Goal: Task Accomplishment & Management: Use online tool/utility

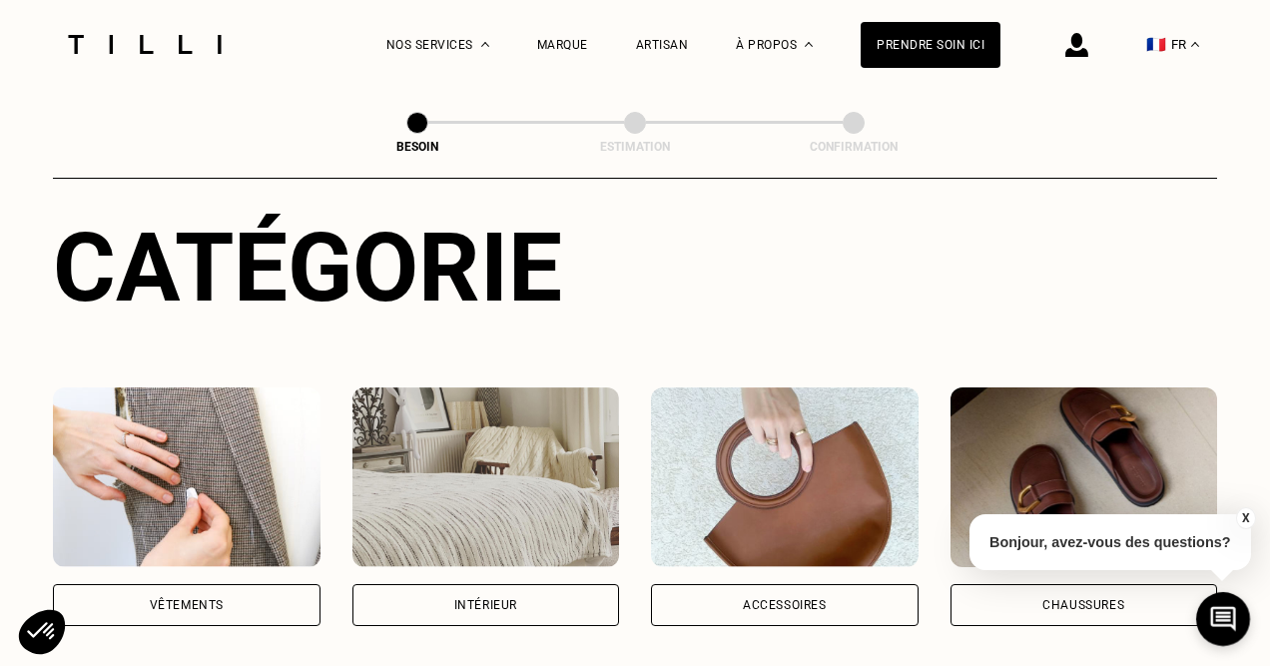
scroll to position [210, 0]
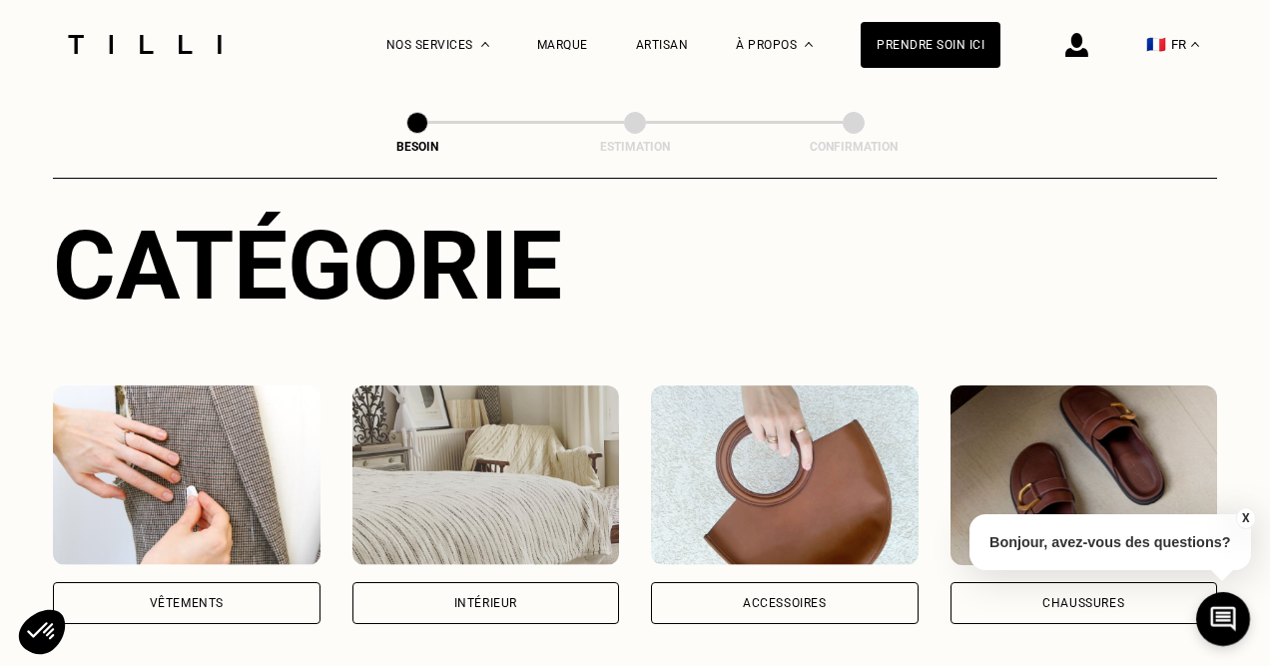
click at [245, 442] on img at bounding box center [187, 476] width 268 height 180
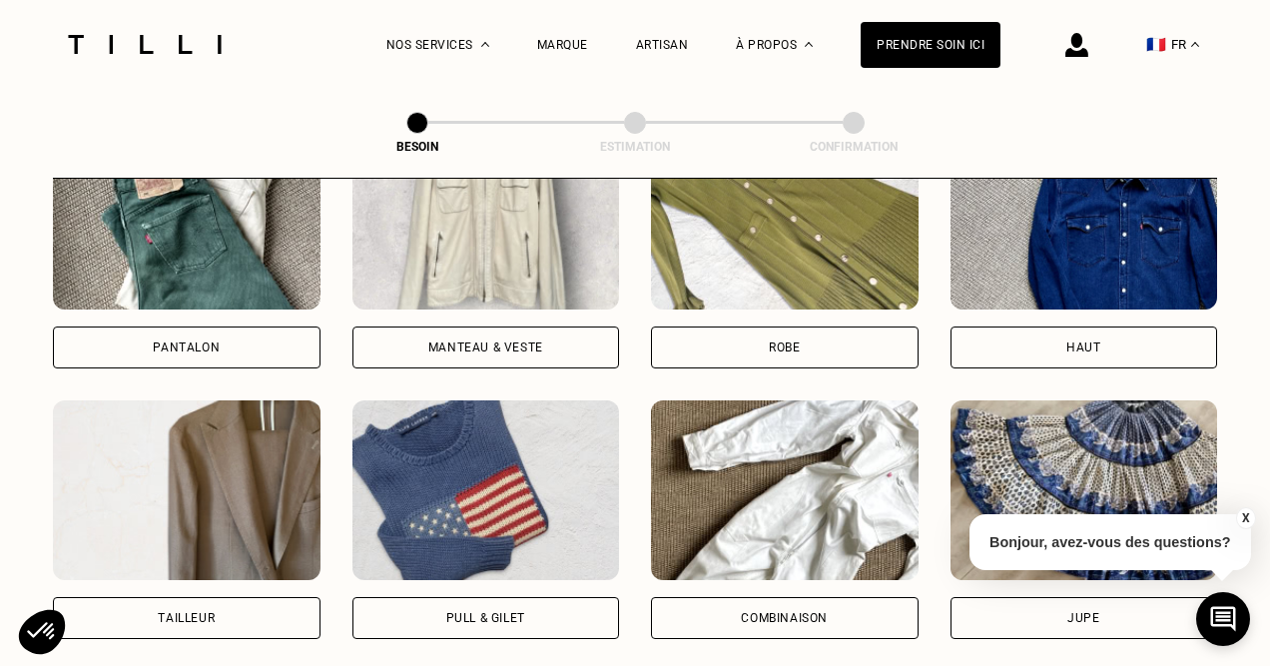
scroll to position [1021, 0]
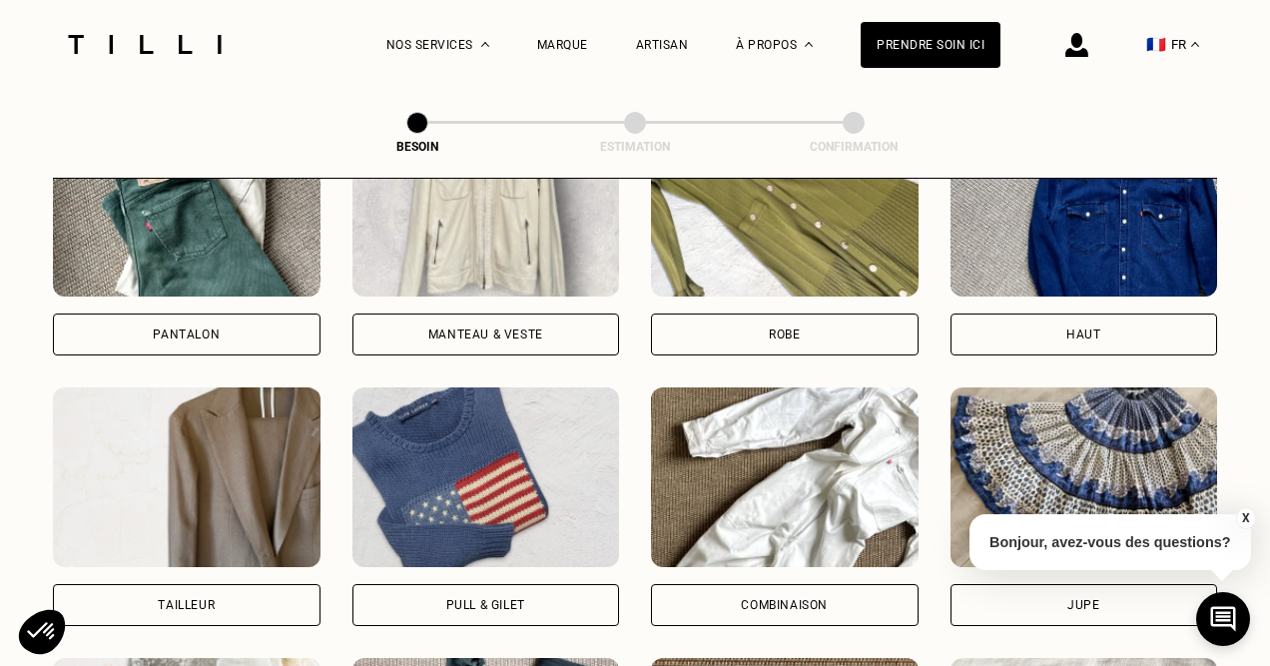
click at [1049, 314] on div "Haut" at bounding box center [1085, 335] width 268 height 42
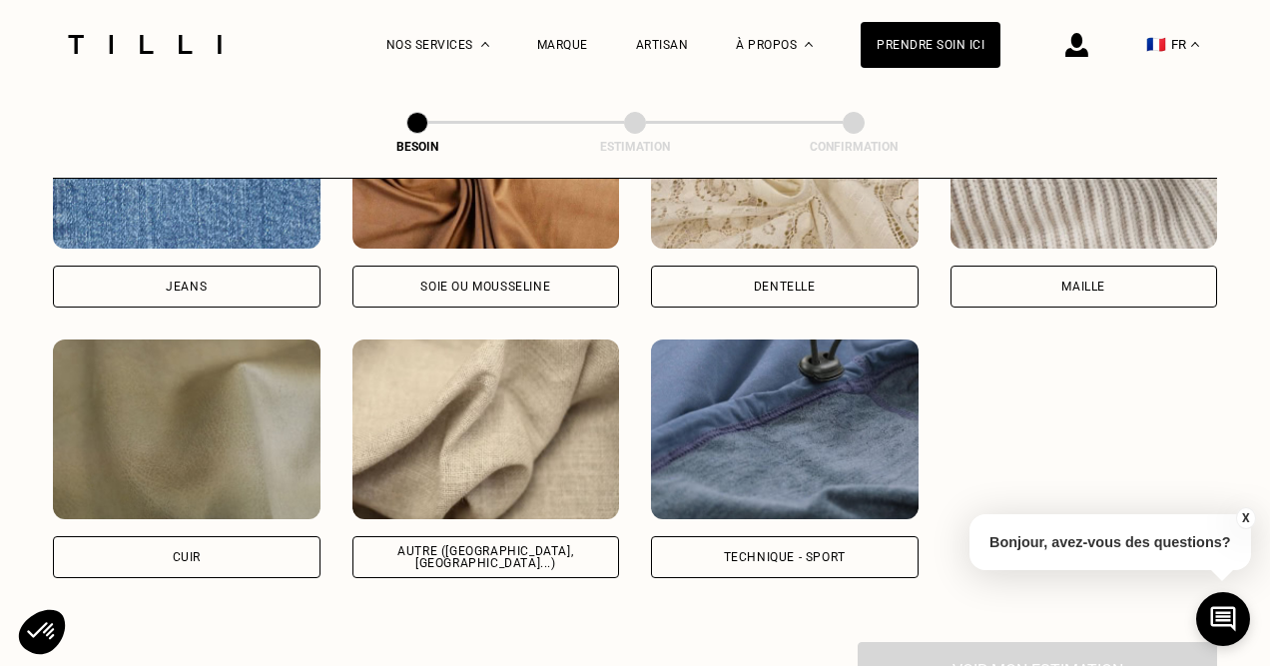
scroll to position [2296, 0]
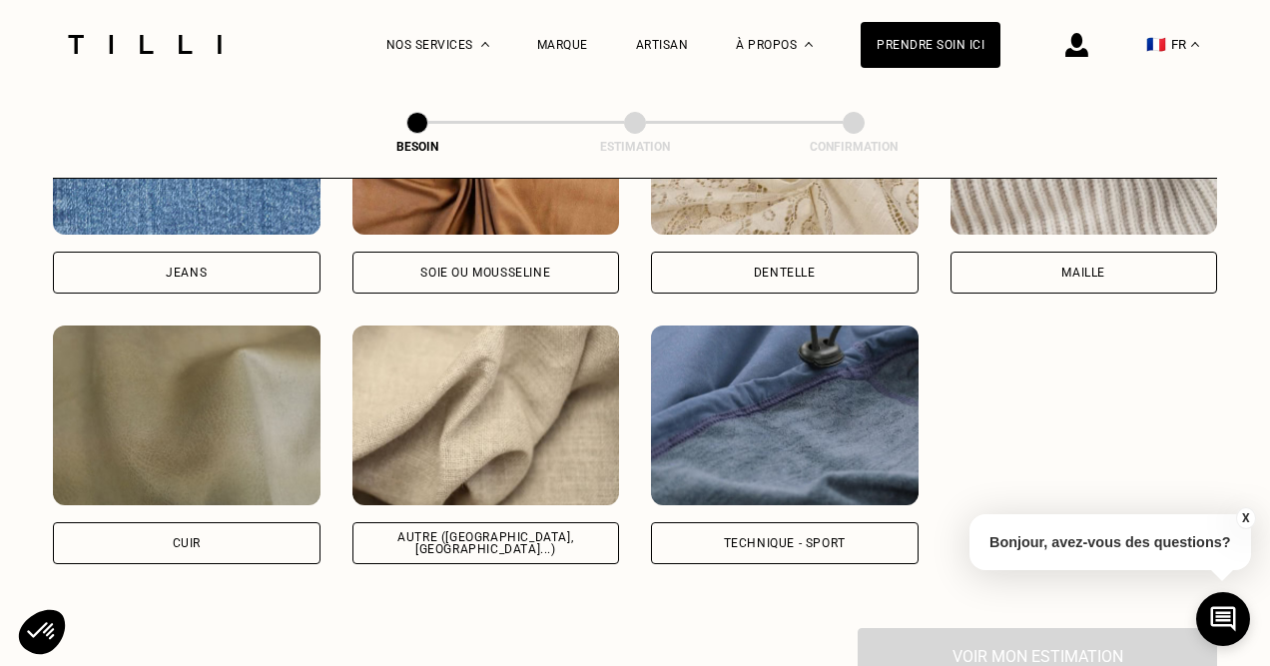
click at [466, 267] on div "Soie ou mousseline" at bounding box center [485, 273] width 130 height 12
select select "FR"
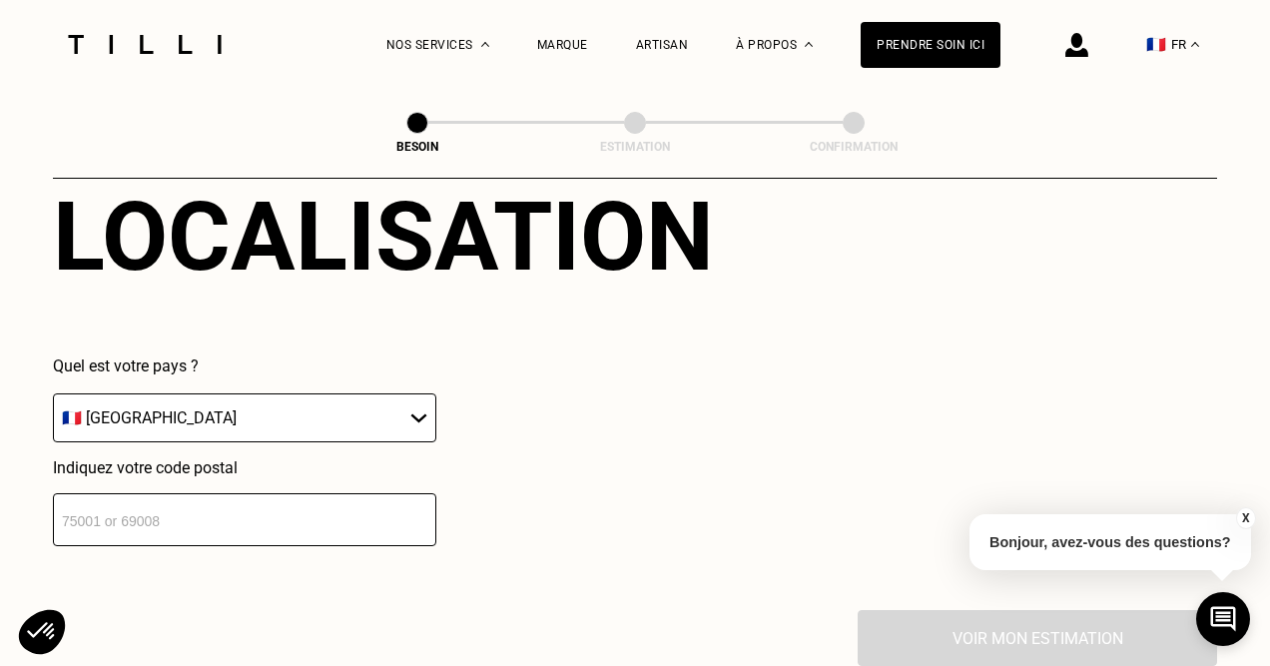
scroll to position [2952, 0]
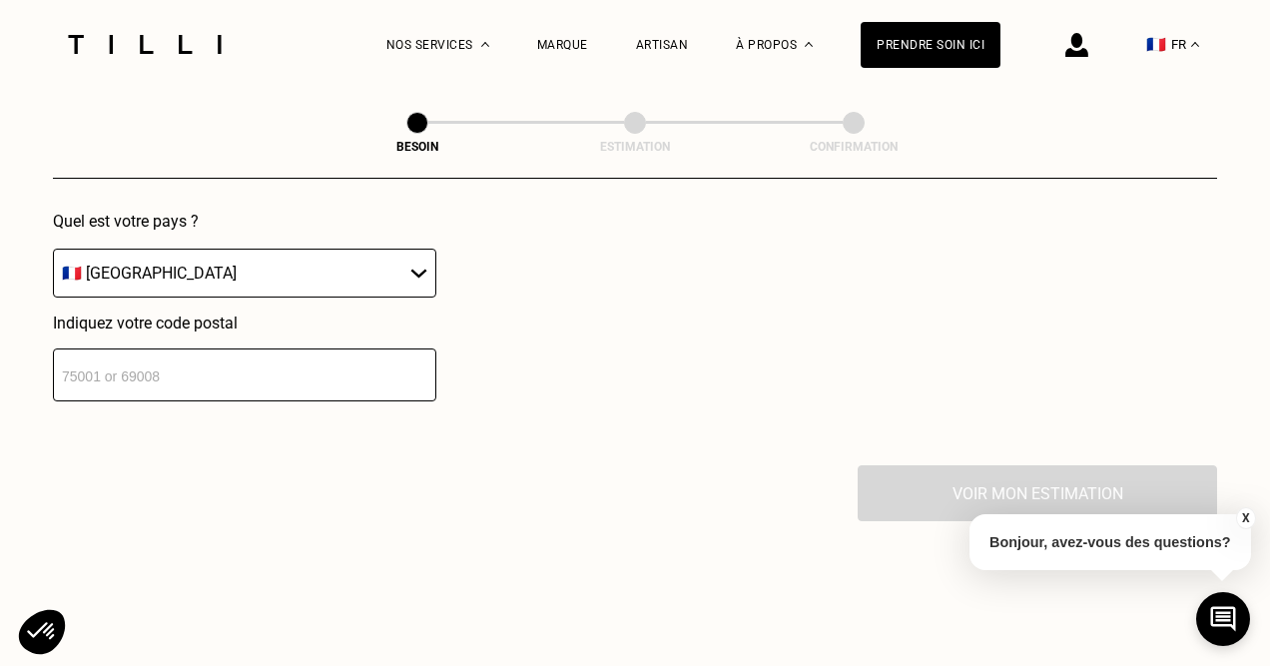
click at [308, 349] on input "number" at bounding box center [245, 375] width 384 height 53
type input "56410"
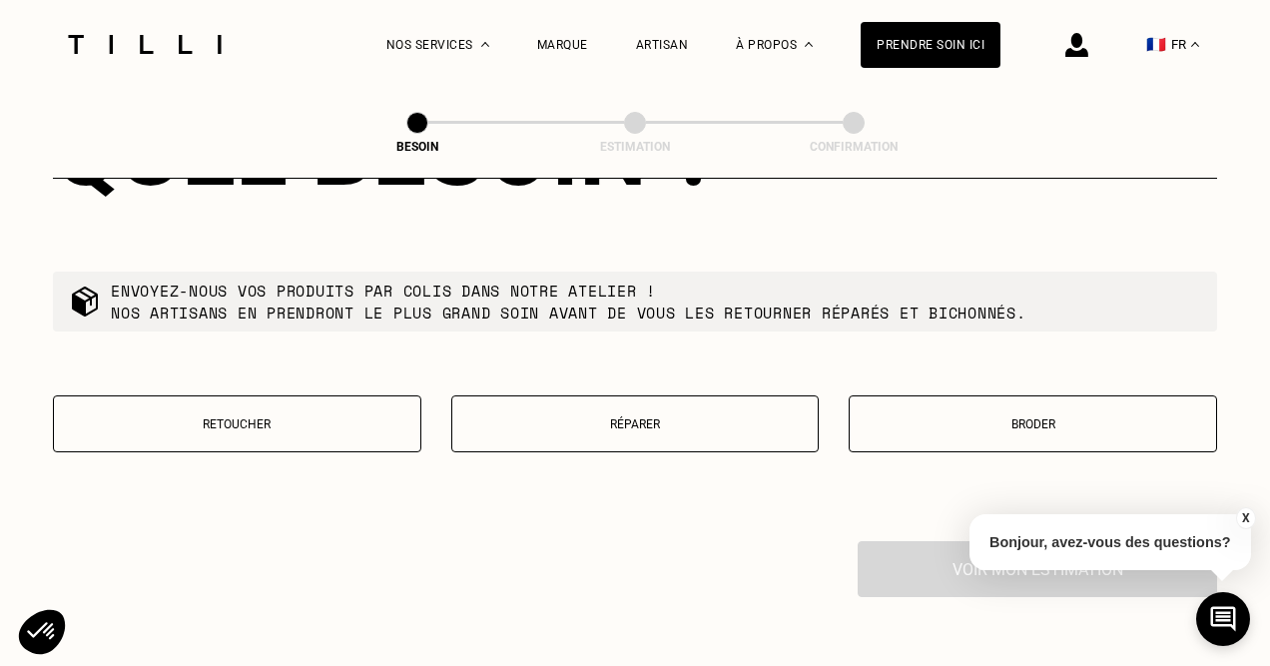
scroll to position [3391, 0]
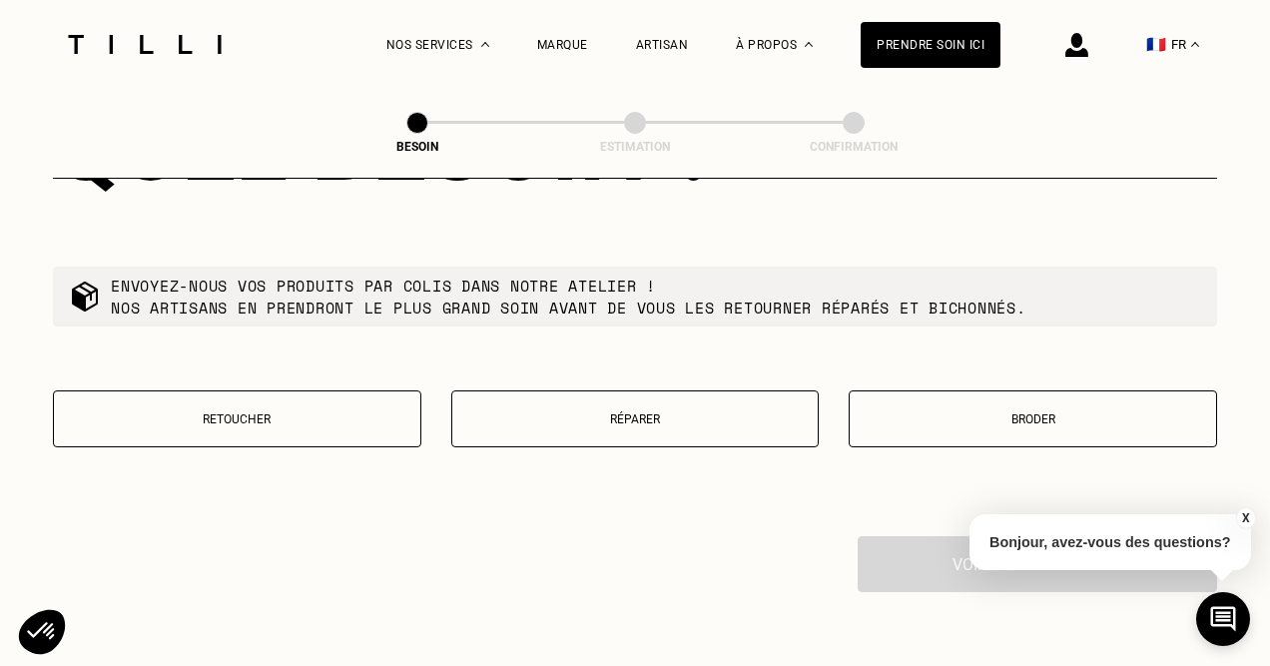
click at [290, 412] on p "Retoucher" at bounding box center [237, 419] width 347 height 14
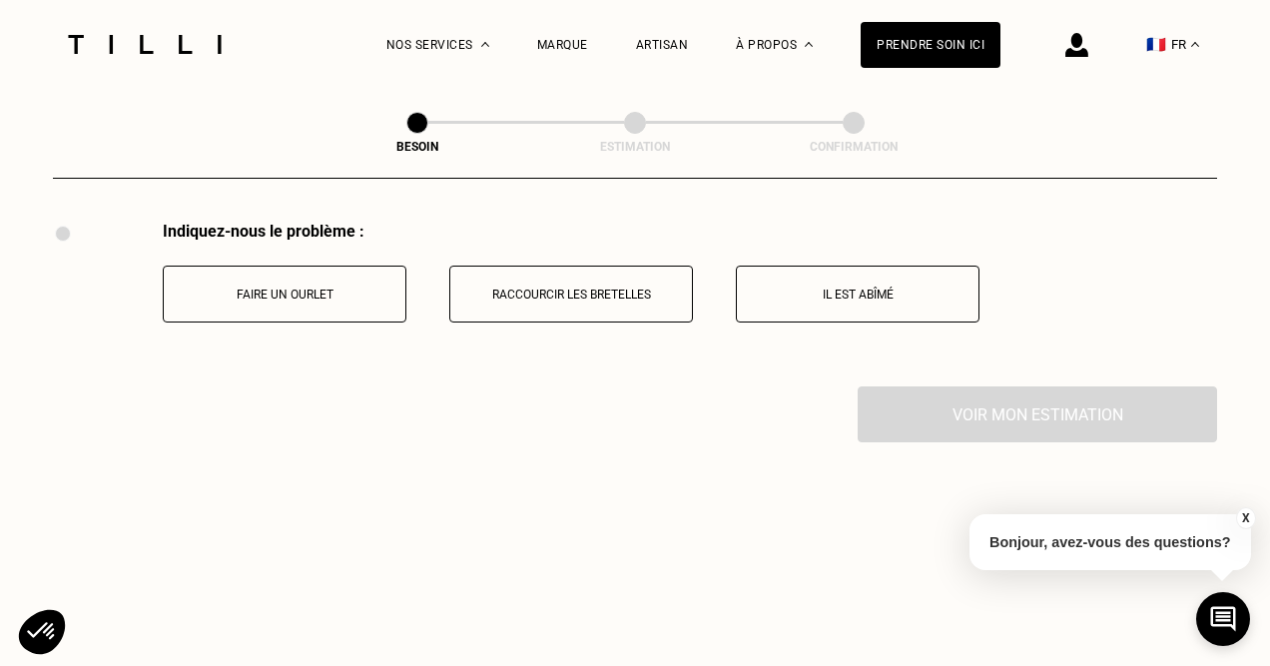
scroll to position [3708, 0]
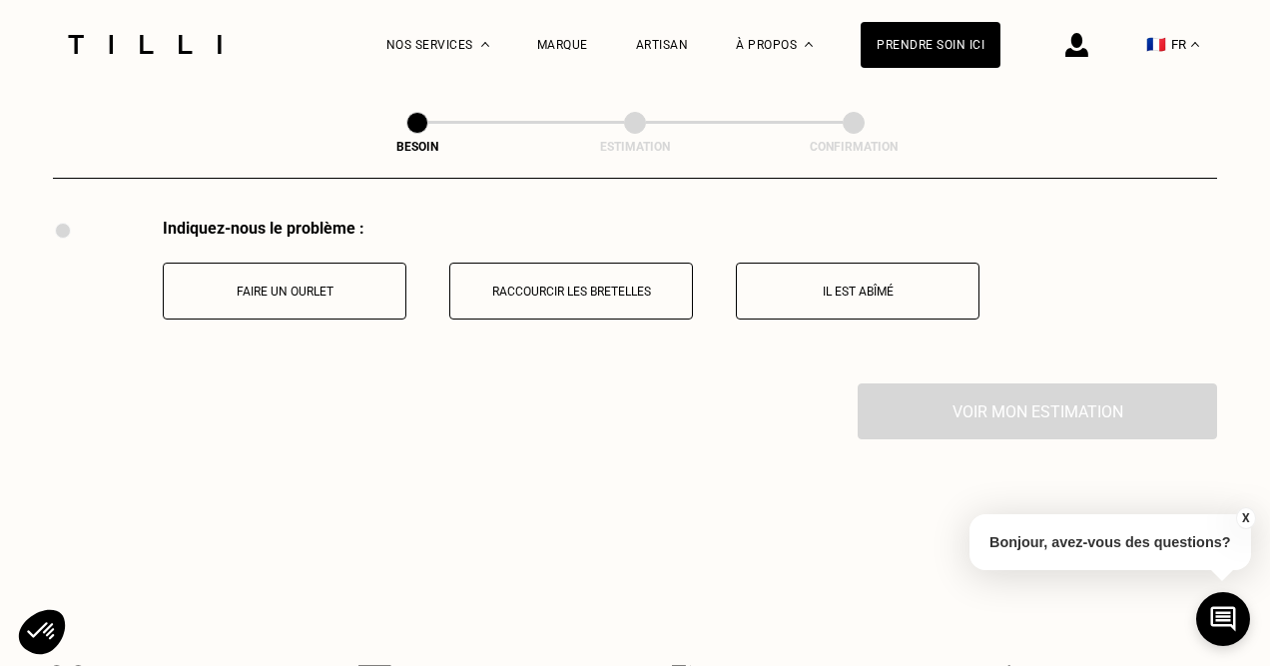
click at [531, 263] on button "Raccourcir les bretelles" at bounding box center [571, 291] width 244 height 57
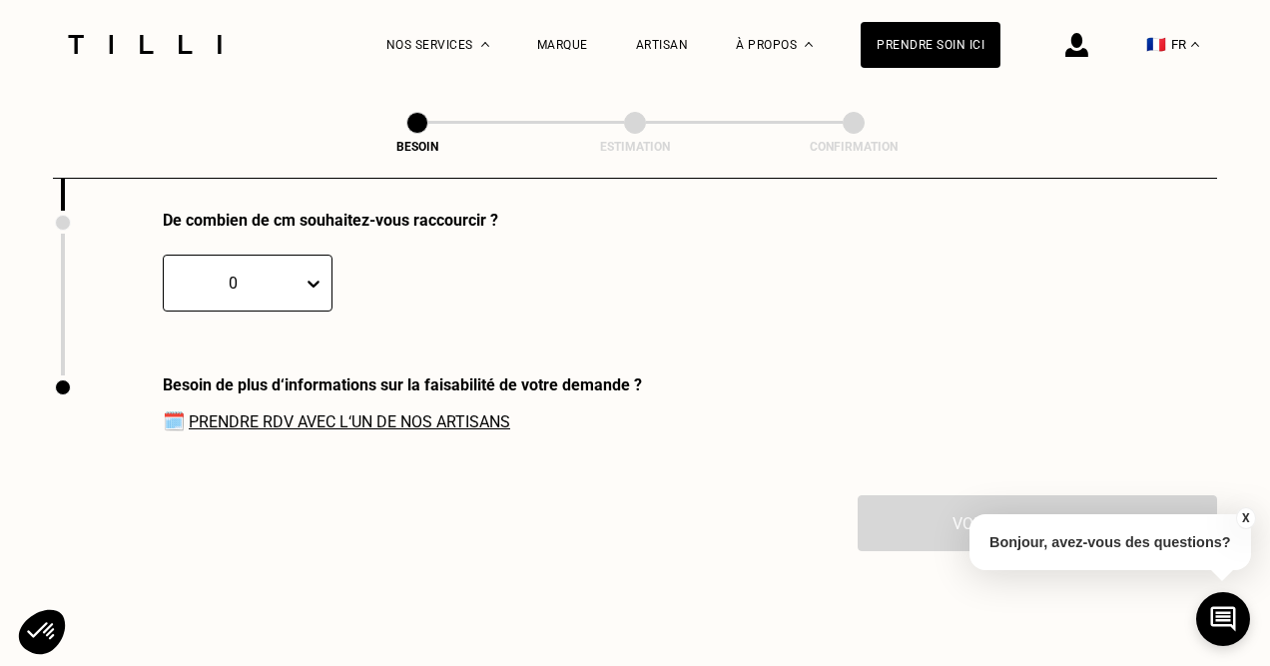
scroll to position [4171, 0]
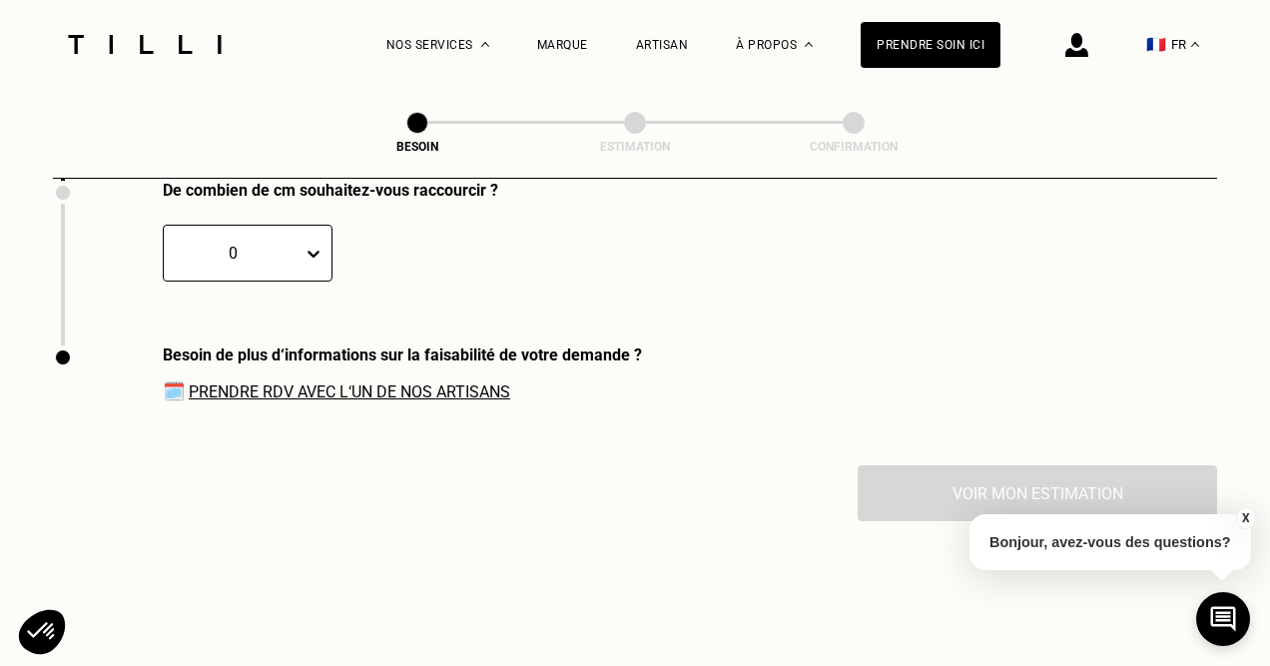
click at [283, 242] on div at bounding box center [233, 253] width 119 height 23
click at [193, 331] on div "2" at bounding box center [202, 349] width 79 height 37
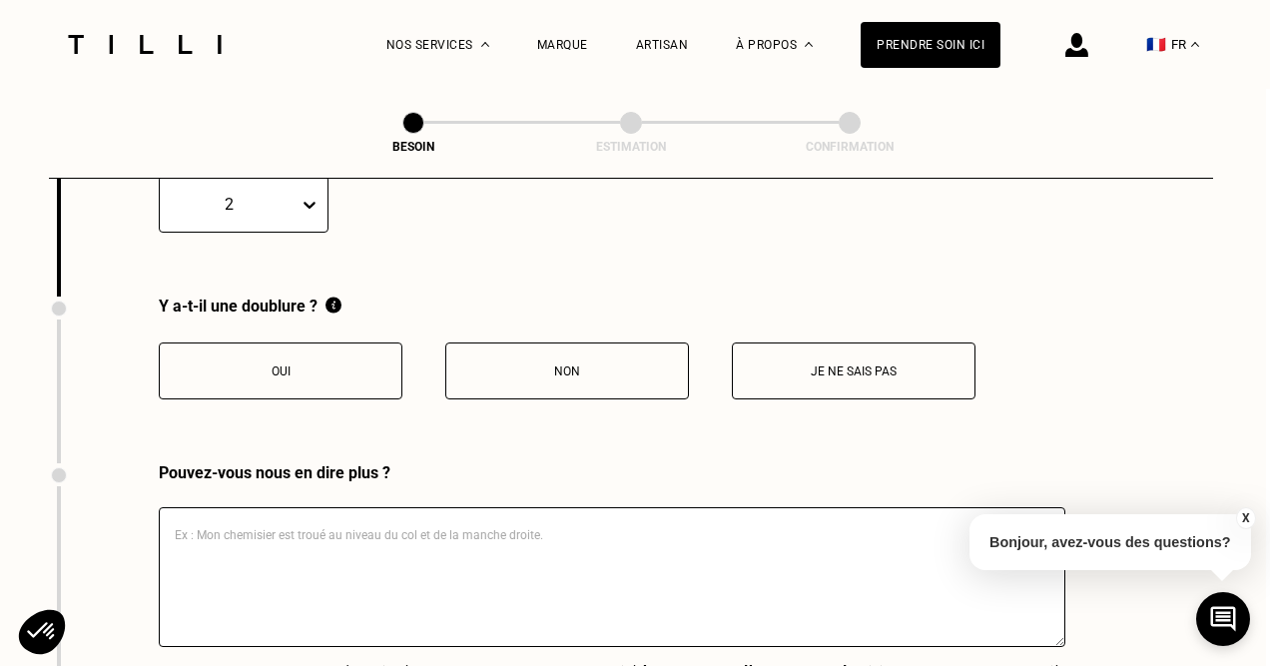
scroll to position [4273, 9]
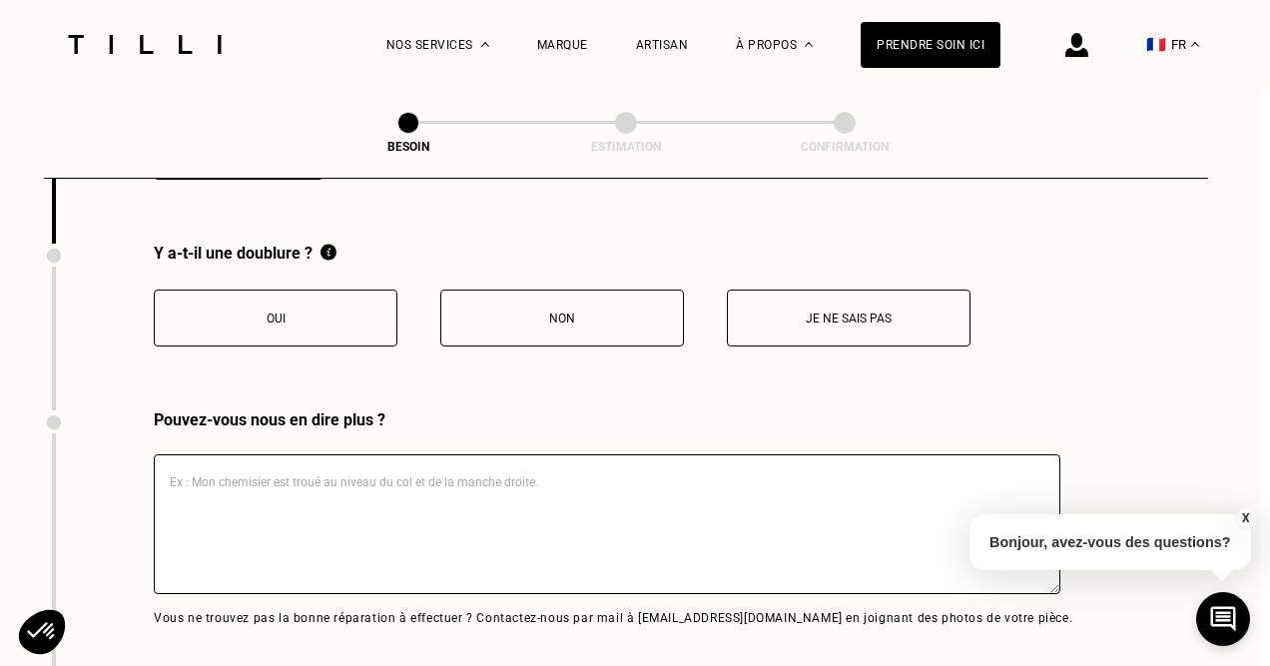
click at [218, 308] on button "Oui" at bounding box center [276, 318] width 244 height 57
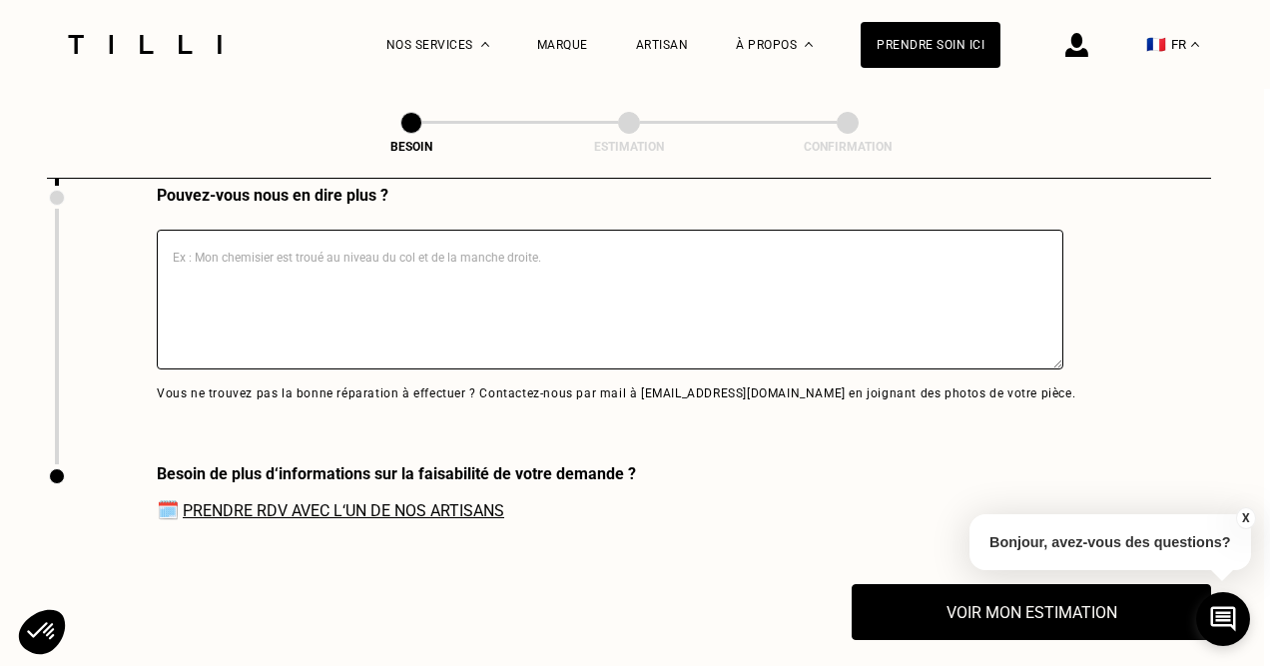
scroll to position [4495, 6]
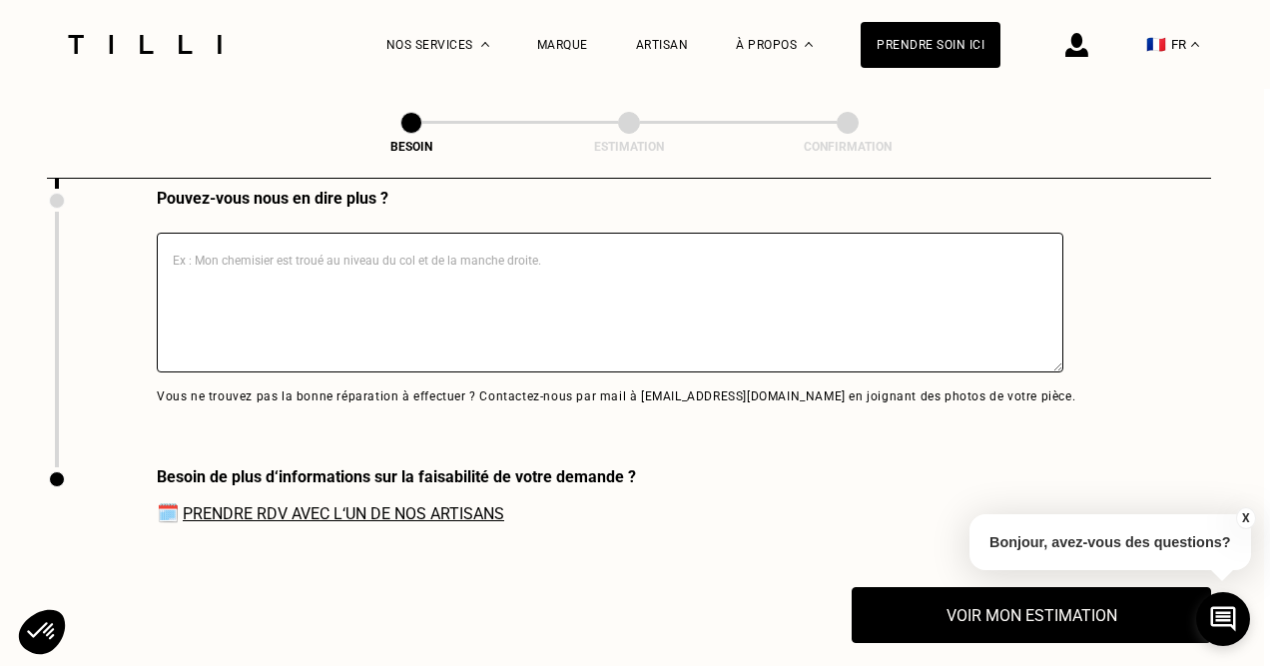
click at [286, 294] on textarea at bounding box center [610, 303] width 907 height 140
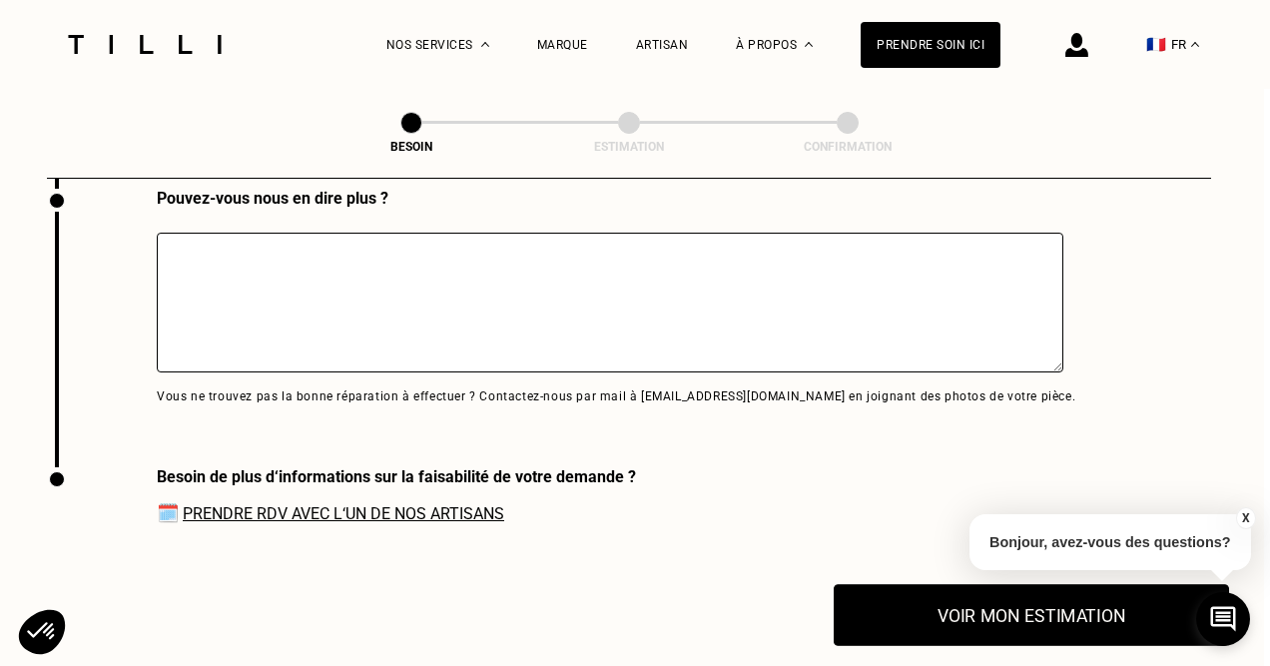
click at [887, 601] on button "Voir mon estimation" at bounding box center [1032, 615] width 396 height 62
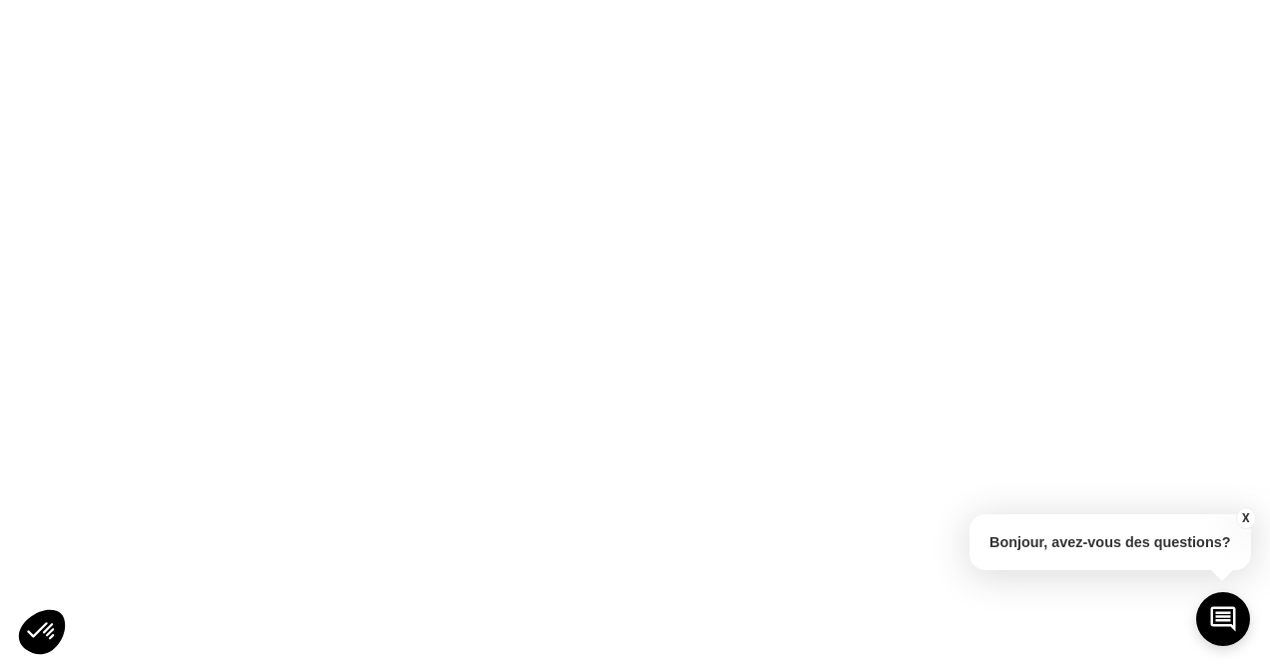
scroll to position [0, 0]
click at [1247, 521] on button "X" at bounding box center [1245, 518] width 20 height 22
